Goal: Task Accomplishment & Management: Manage account settings

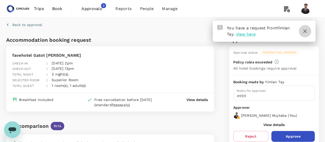
click at [304, 30] on icon "button" at bounding box center [306, 31] width 4 height 4
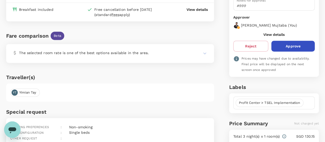
scroll to position [86, 0]
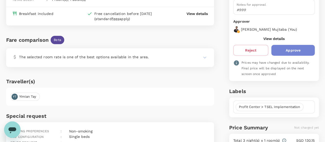
click at [299, 49] on button "Approve" at bounding box center [293, 50] width 43 height 11
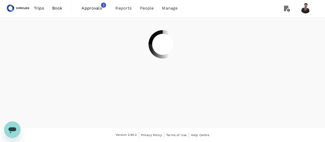
scroll to position [0, 0]
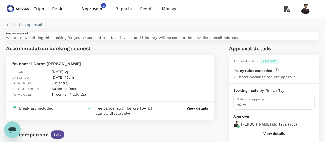
click at [96, 3] on link "Approvals 2" at bounding box center [94, 8] width 34 height 17
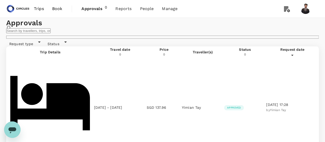
click at [99, 7] on span "Approvals" at bounding box center [93, 9] width 23 height 6
